Goal: Information Seeking & Learning: Find specific fact

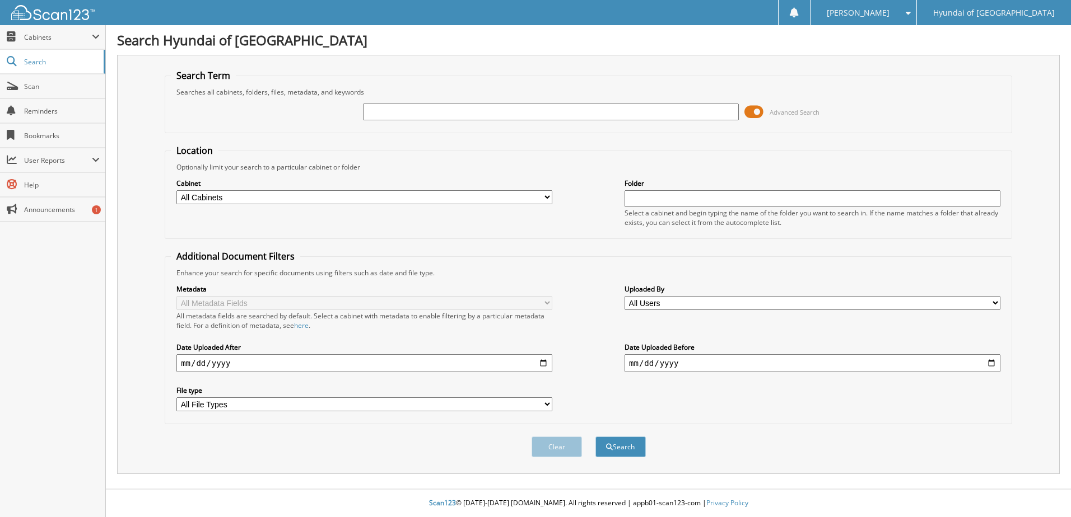
drag, startPoint x: 756, startPoint y: 113, endPoint x: 749, endPoint y: 116, distance: 8.5
click at [749, 116] on span at bounding box center [753, 112] width 19 height 17
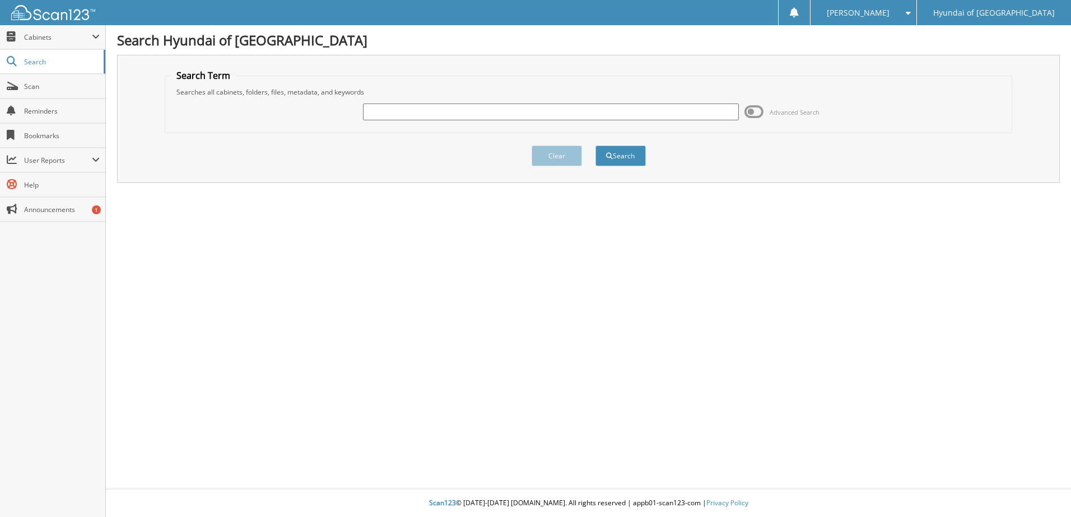
click at [480, 119] on input "text" at bounding box center [551, 112] width 376 height 17
type input "260135"
click at [619, 155] on button "Search" at bounding box center [620, 156] width 50 height 21
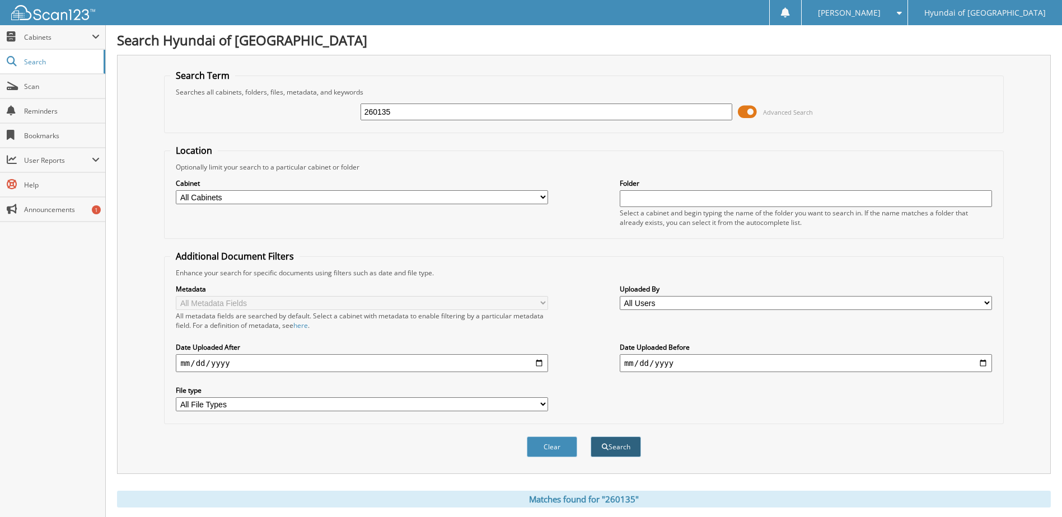
click at [614, 443] on button "Search" at bounding box center [616, 447] width 50 height 21
drag, startPoint x: 753, startPoint y: 111, endPoint x: 735, endPoint y: 117, distance: 19.5
click at [735, 117] on div "260135 Advanced Search" at bounding box center [583, 112] width 827 height 30
click at [742, 111] on span at bounding box center [747, 112] width 19 height 17
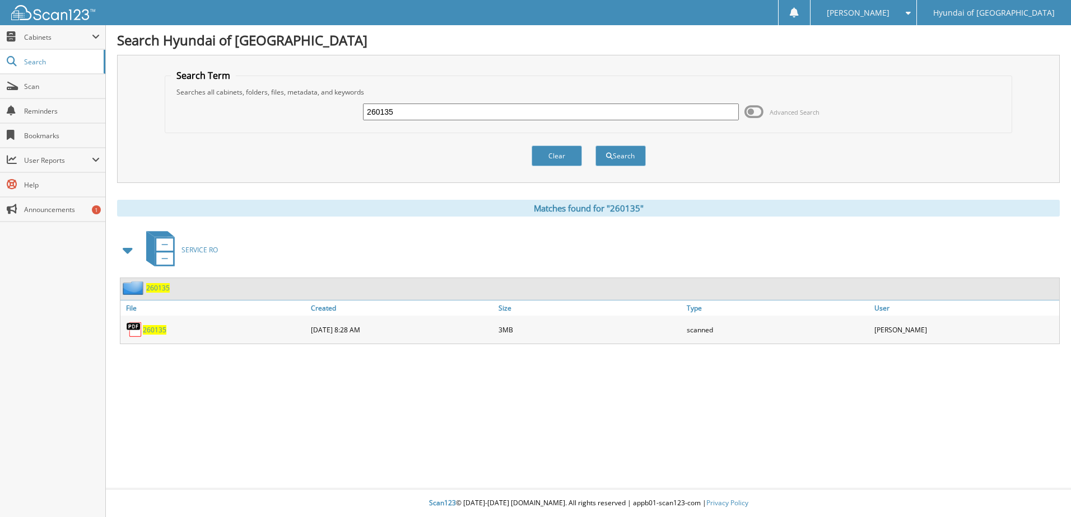
click at [151, 328] on span "260135" at bounding box center [155, 330] width 24 height 10
click at [412, 108] on input "260135" at bounding box center [551, 112] width 376 height 17
type input "2"
type input "261343"
click at [630, 155] on button "Search" at bounding box center [620, 156] width 50 height 21
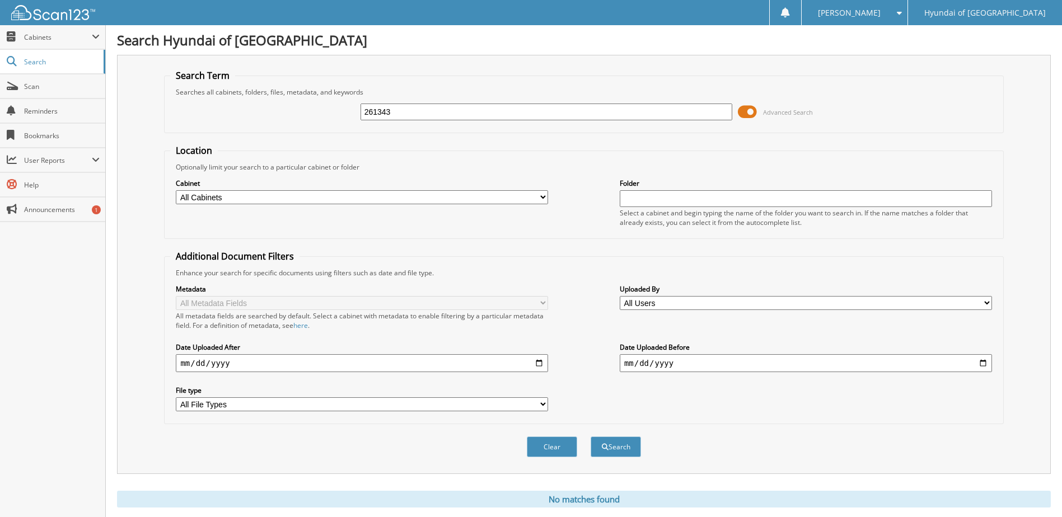
click at [750, 110] on span at bounding box center [747, 112] width 19 height 17
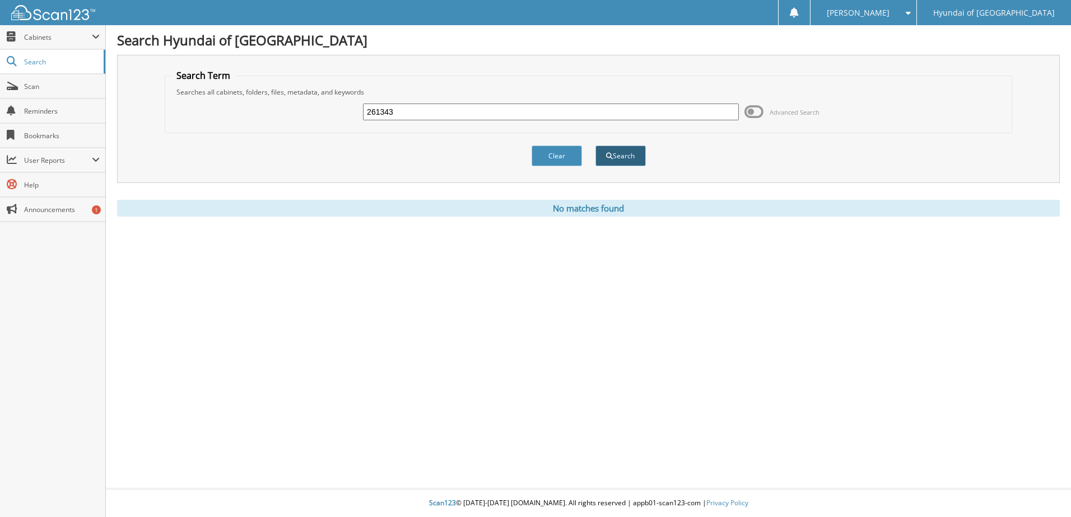
click at [629, 153] on button "Search" at bounding box center [620, 156] width 50 height 21
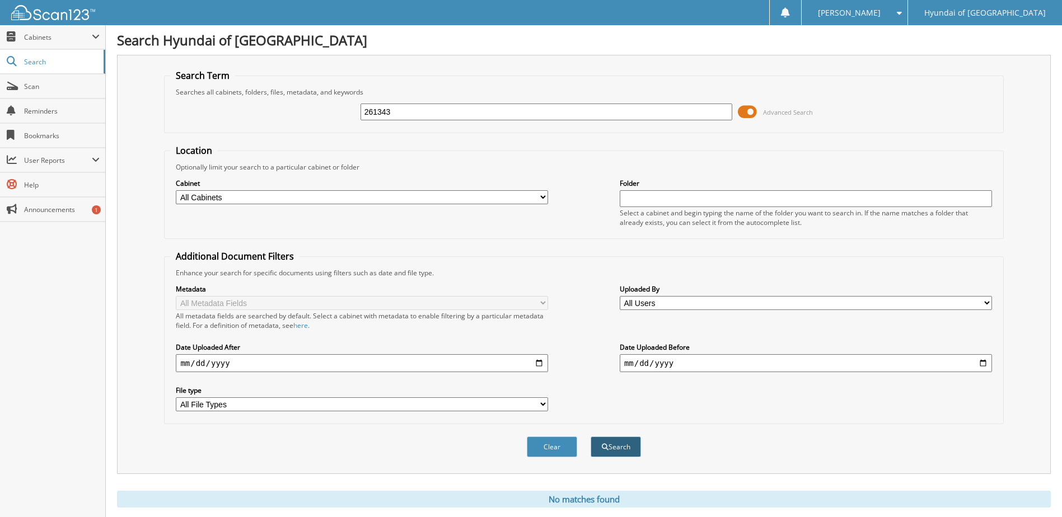
click at [604, 457] on button "Search" at bounding box center [616, 447] width 50 height 21
click at [750, 114] on span at bounding box center [747, 112] width 19 height 17
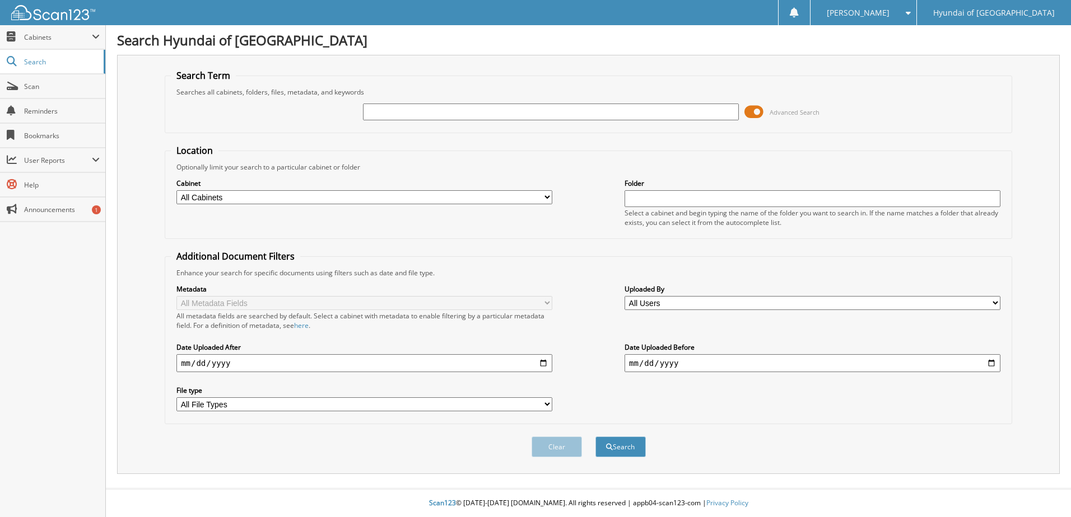
click at [754, 115] on span at bounding box center [753, 112] width 19 height 17
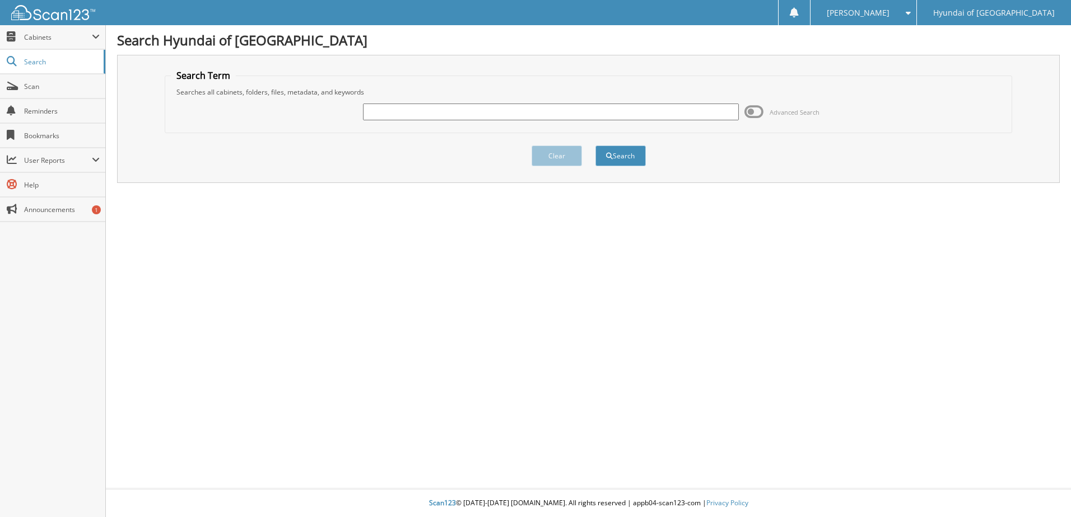
click at [624, 112] on input "text" at bounding box center [551, 112] width 376 height 17
type input "261343"
click at [617, 156] on button "Search" at bounding box center [620, 156] width 50 height 21
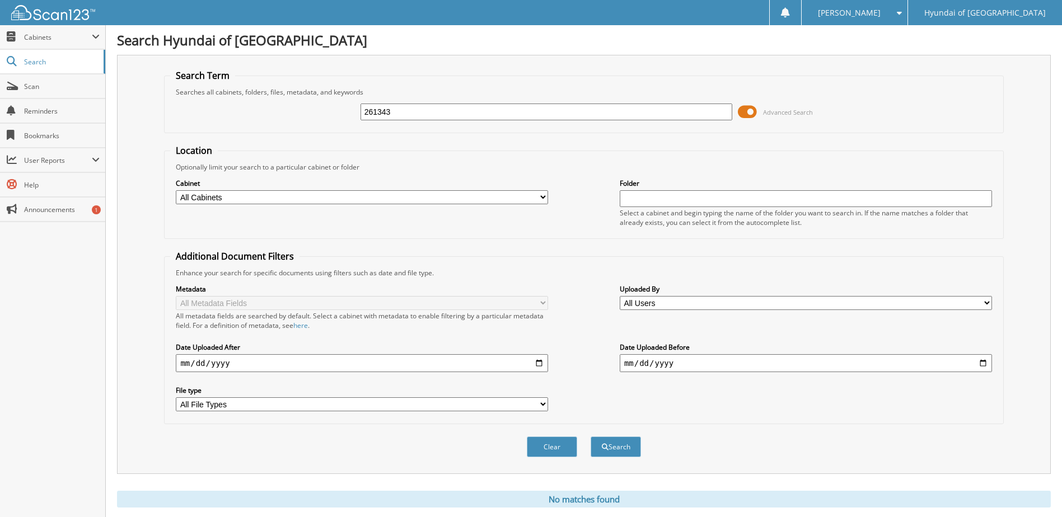
click at [752, 113] on span at bounding box center [747, 112] width 19 height 17
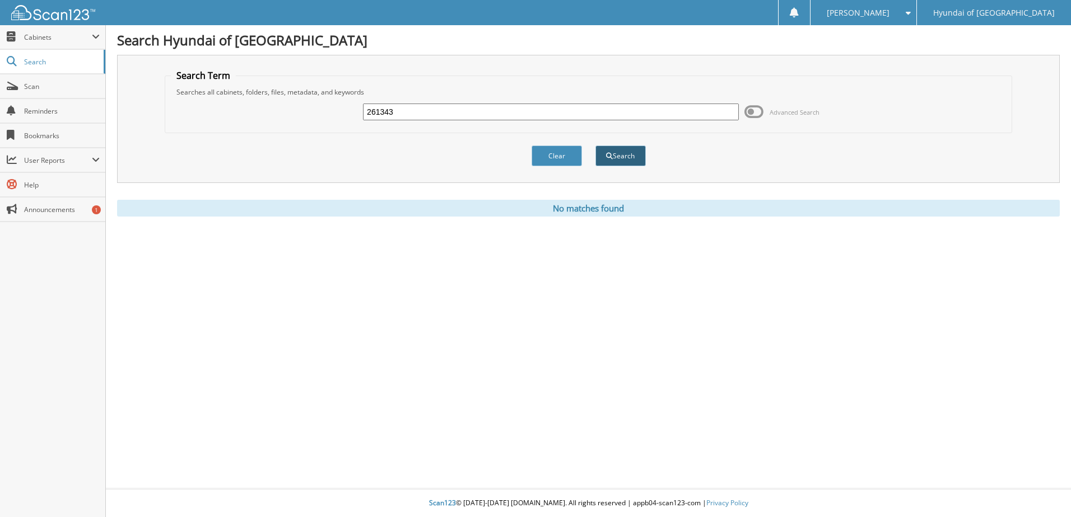
click at [614, 151] on button "Search" at bounding box center [620, 156] width 50 height 21
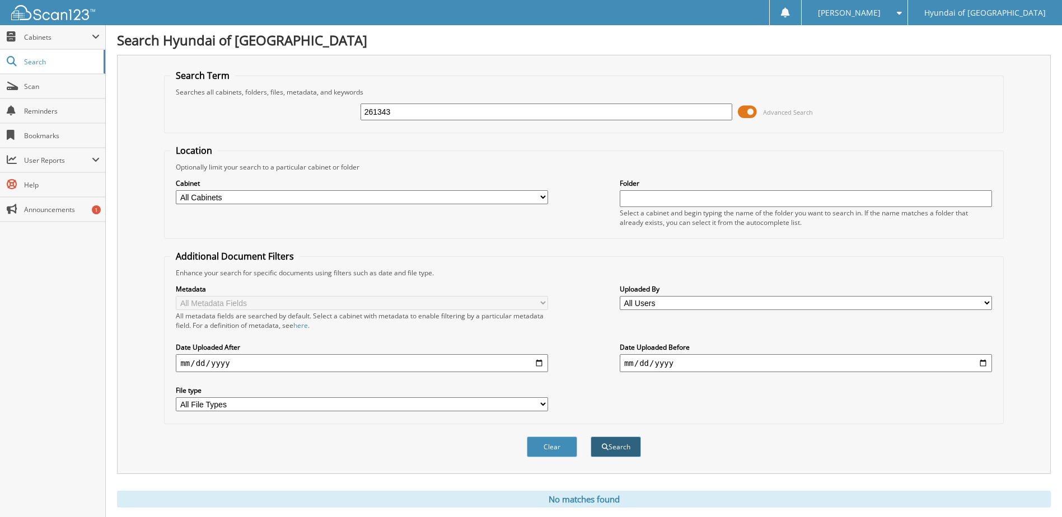
click at [607, 446] on span "submit" at bounding box center [605, 447] width 7 height 7
click at [746, 113] on span at bounding box center [747, 112] width 19 height 17
